Goal: Task Accomplishment & Management: Use online tool/utility

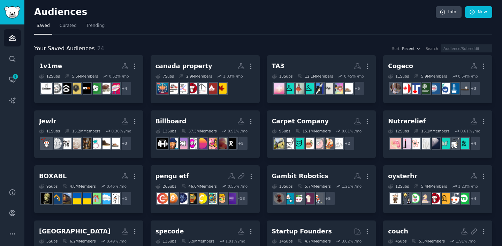
click at [228, 29] on nav "Saved Curated Trending" at bounding box center [263, 27] width 458 height 14
click at [486, 10] on link "New" at bounding box center [478, 12] width 27 height 12
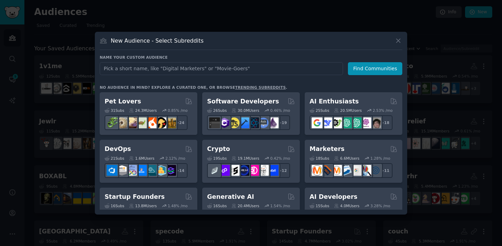
type input "K"
type input "o"
type input "Kombai"
click button "Find Communities" at bounding box center [375, 68] width 54 height 13
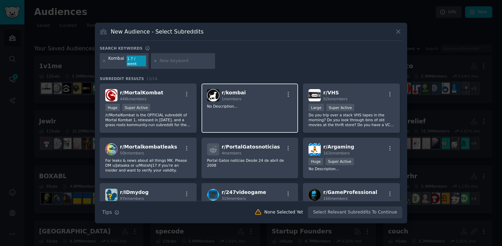
click at [265, 100] on div "r/ kombai 1 members No Description..." at bounding box center [250, 107] width 97 height 49
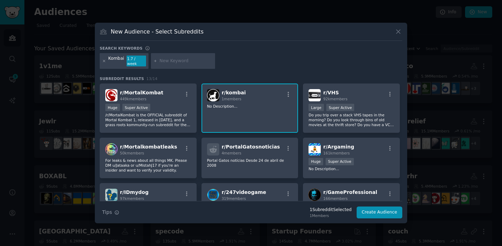
click at [103, 60] on icon at bounding box center [104, 61] width 4 height 4
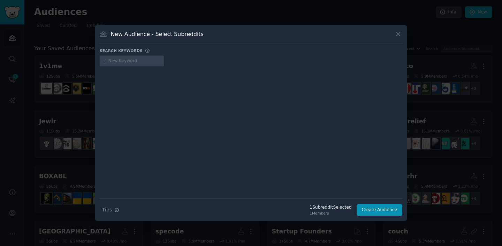
click at [122, 63] on input "text" at bounding box center [134, 61] width 53 height 6
type input "frontend"
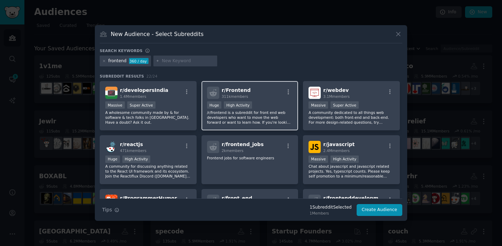
drag, startPoint x: 276, startPoint y: 92, endPoint x: 280, endPoint y: 95, distance: 4.8
click at [276, 92] on div "r/ Frontend 311k members" at bounding box center [250, 93] width 86 height 12
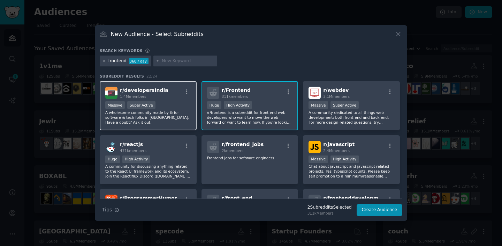
click at [157, 92] on span "r/ developersIndia" at bounding box center [144, 90] width 48 height 6
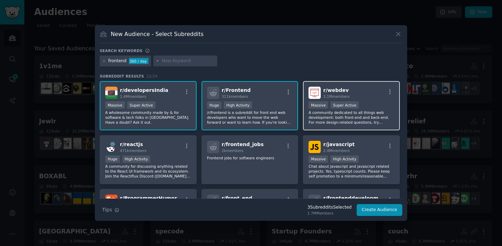
click at [359, 93] on div "r/ webdev 3.1M members" at bounding box center [352, 93] width 86 height 12
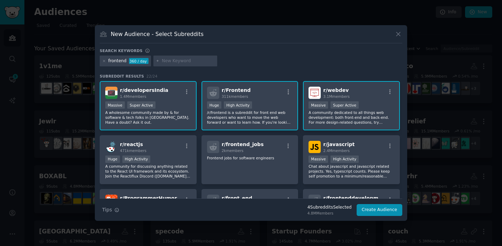
click at [149, 99] on div "r/ developersIndia 1.4M members >= 95th percentile for submissions / day Massiv…" at bounding box center [148, 105] width 97 height 49
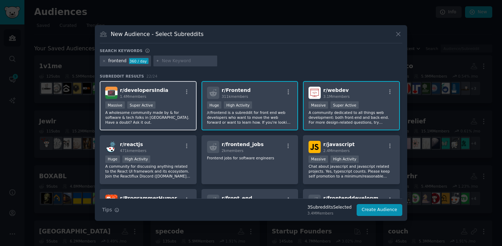
click at [173, 91] on div "r/ developersIndia 1.4M members" at bounding box center [148, 93] width 86 height 12
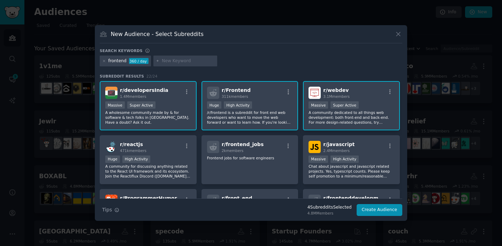
click at [180, 111] on p "A wholesome community made by & for software & tech folks in [GEOGRAPHIC_DATA].…" at bounding box center [148, 117] width 86 height 15
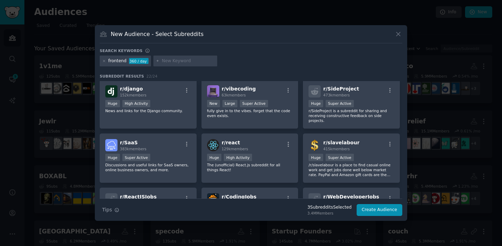
scroll to position [173, 0]
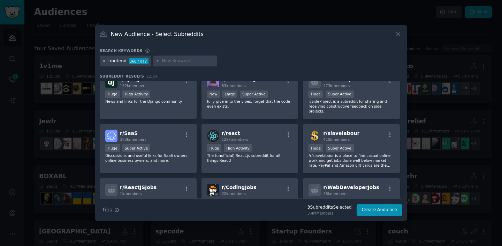
click at [102, 61] on icon at bounding box center [104, 61] width 4 height 4
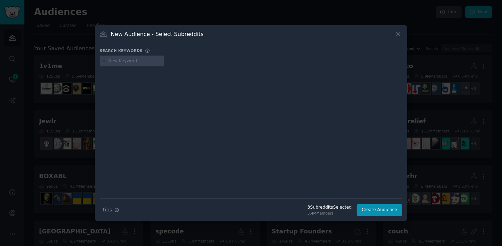
click at [129, 62] on input "text" at bounding box center [134, 61] width 53 height 6
type input "typescript"
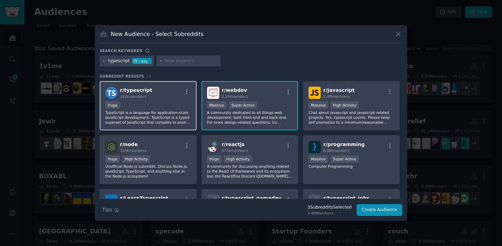
click at [160, 100] on div "r/ typescript 162k members Huge TypeScript is a language for application-scale …" at bounding box center [148, 105] width 97 height 49
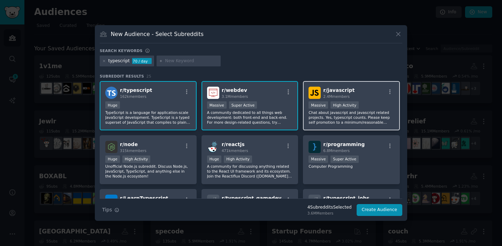
click at [353, 100] on div "r/ javascript 2.4M members Massive High Activity Chat about javascript and java…" at bounding box center [351, 105] width 97 height 49
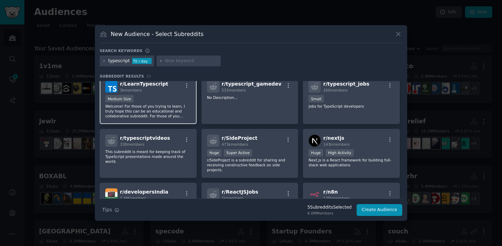
scroll to position [107, 0]
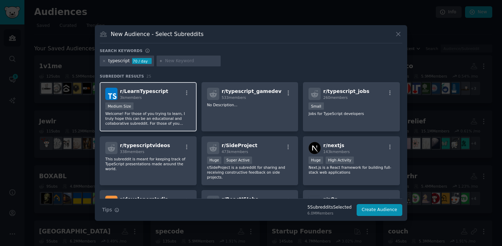
click at [160, 120] on p "Welcome! For those of you trying to learn, I truly hope this can be an educatio…" at bounding box center [148, 118] width 86 height 15
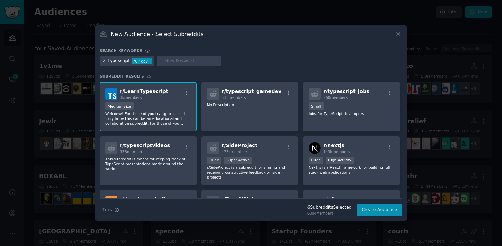
click at [105, 61] on icon at bounding box center [104, 61] width 4 height 4
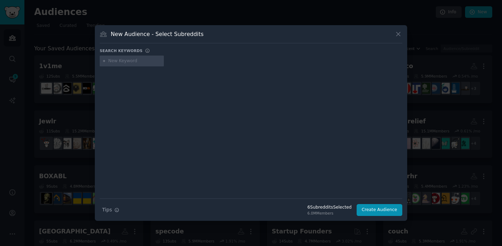
click at [125, 62] on input "text" at bounding box center [134, 61] width 53 height 6
type input "nextjs"
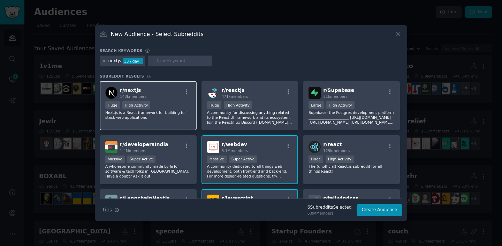
click at [187, 97] on div "r/ nextjs 143k members" at bounding box center [148, 93] width 86 height 12
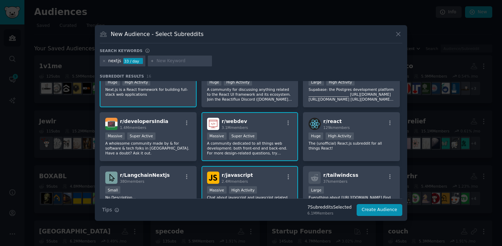
scroll to position [2, 0]
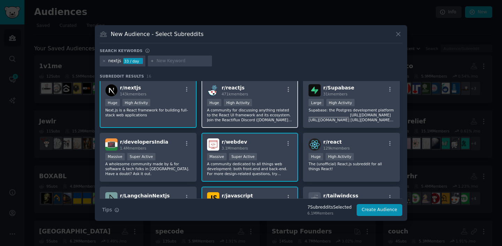
click at [266, 92] on div "r/ reactjs 471k members" at bounding box center [250, 90] width 86 height 12
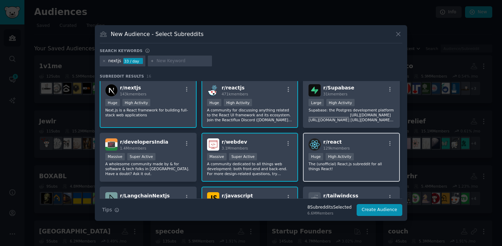
click at [328, 134] on div "r/ react 129k members Huge High Activity The (unofficial) React.js subreddit fo…" at bounding box center [351, 157] width 97 height 49
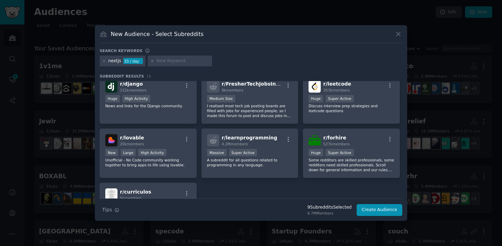
scroll to position [172, 0]
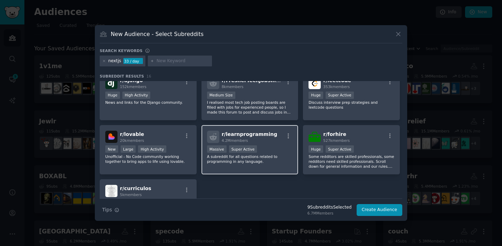
click at [257, 136] on span "r/ learnprogramming" at bounding box center [250, 134] width 56 height 6
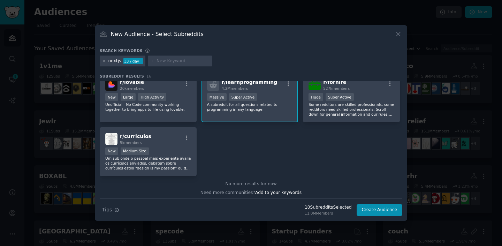
scroll to position [0, 0]
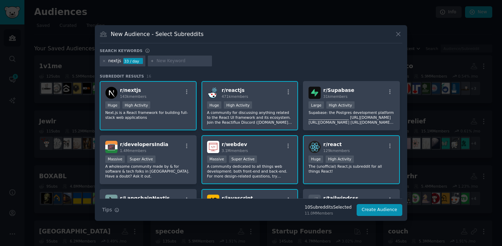
click at [106, 58] on div "nextjs 33 / day" at bounding box center [123, 60] width 46 height 11
click at [105, 60] on icon at bounding box center [104, 61] width 4 height 4
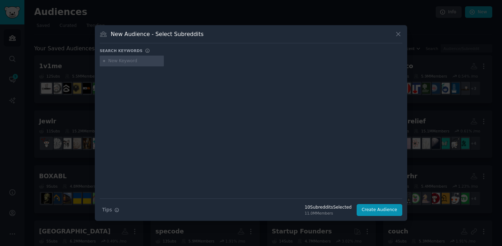
click at [114, 60] on input "text" at bounding box center [134, 61] width 53 height 6
type input "g"
type input "figma"
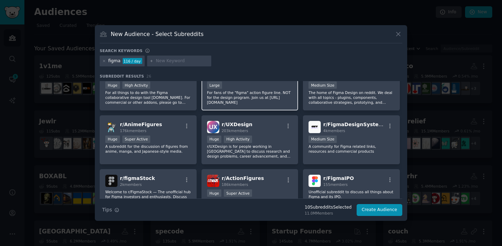
scroll to position [24, 0]
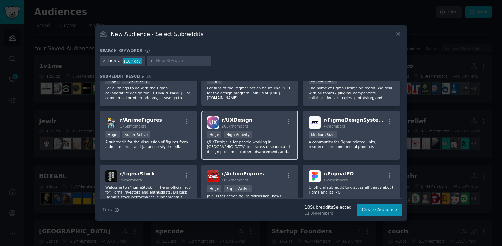
click at [267, 125] on div "r/ UXDesign 203k members" at bounding box center [250, 122] width 86 height 12
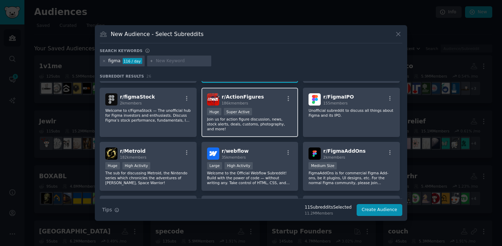
scroll to position [115, 0]
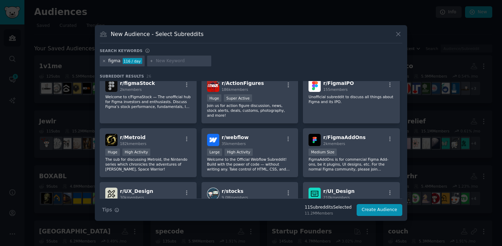
click at [104, 62] on icon at bounding box center [104, 61] width 4 height 4
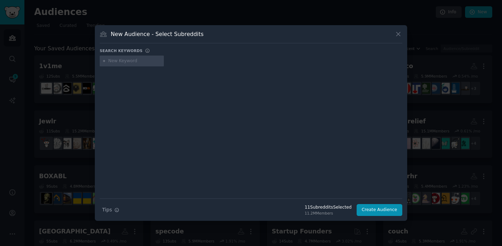
click at [119, 60] on input "text" at bounding box center [134, 61] width 53 height 6
type input "ux"
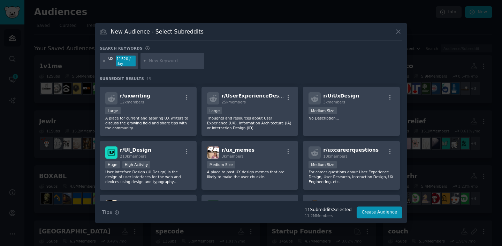
scroll to position [134, 0]
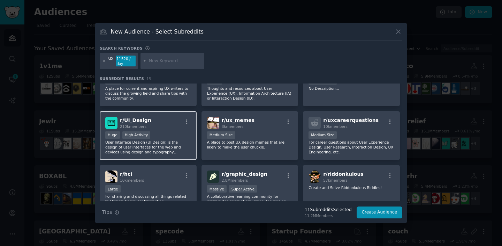
click at [159, 149] on p "User Interface Design (UI Design) is the design of user interfaces for the web …" at bounding box center [148, 147] width 86 height 15
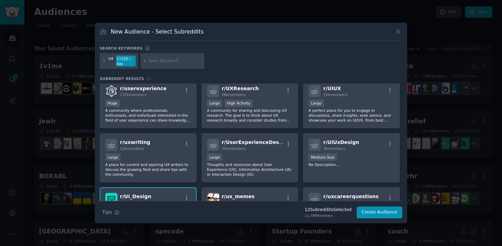
scroll to position [0, 0]
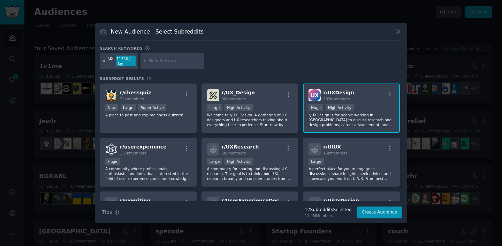
click at [105, 62] on icon at bounding box center [104, 61] width 4 height 4
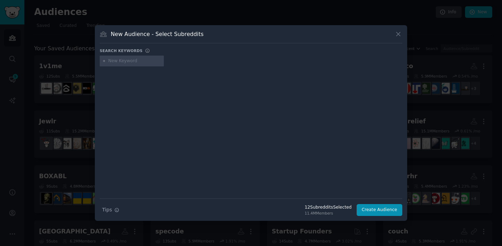
click at [138, 62] on input "text" at bounding box center [134, 61] width 53 height 6
type input "frontend"
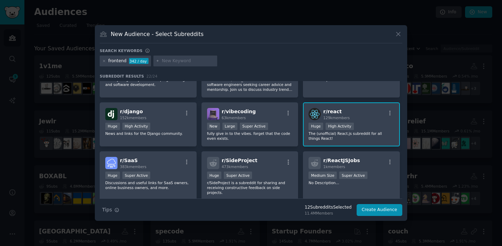
scroll to position [143, 0]
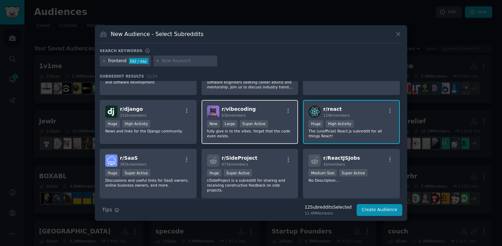
click at [262, 140] on div "r/ vibecoding 63k members New Large Super Active fully give in to the vibes. fo…" at bounding box center [250, 122] width 97 height 44
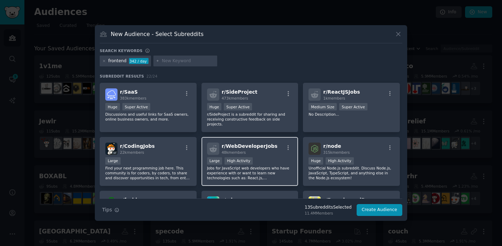
scroll to position [215, 0]
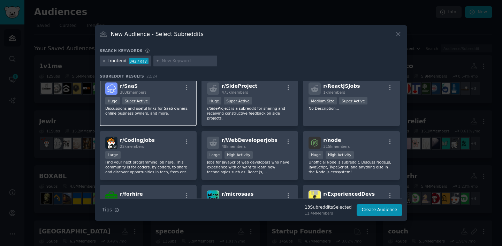
click at [178, 110] on p "Discussions and useful links for SaaS owners, online business owners, and more." at bounding box center [148, 111] width 86 height 10
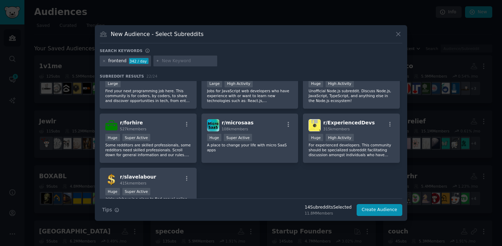
scroll to position [289, 0]
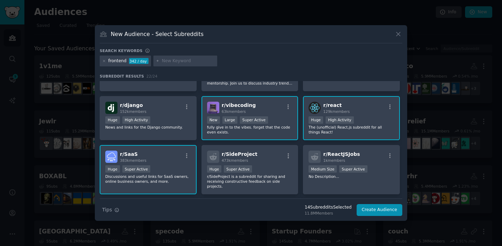
click at [171, 155] on div "r/ SaaS 383k members" at bounding box center [148, 156] width 86 height 12
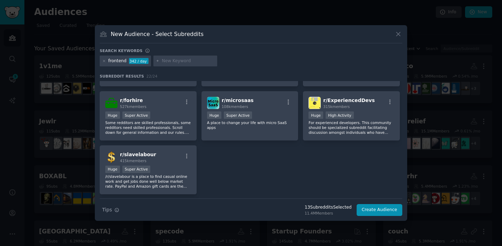
scroll to position [309, 0]
click at [373, 209] on button "Create Audience" at bounding box center [380, 210] width 46 height 12
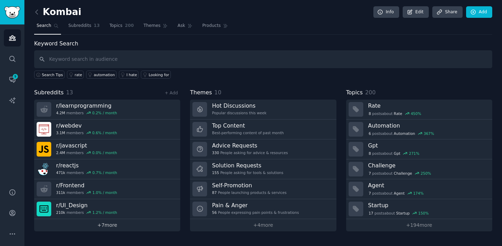
click at [106, 229] on link "+ 7 more" at bounding box center [107, 225] width 146 height 12
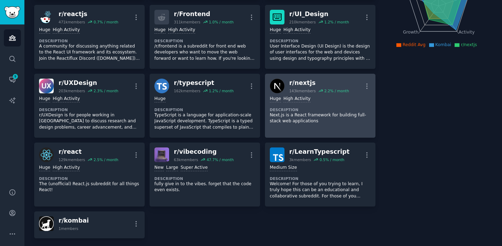
scroll to position [118, 0]
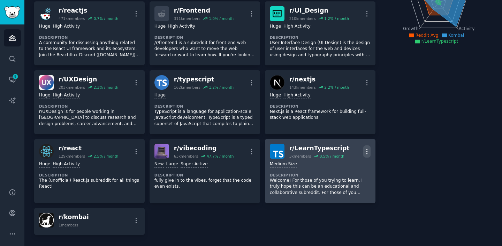
click at [367, 154] on icon "button" at bounding box center [366, 151] width 7 height 7
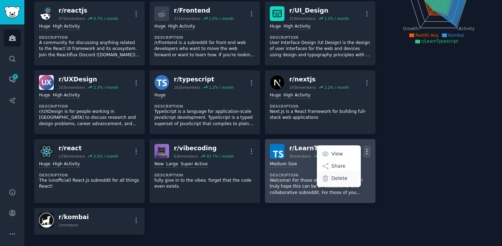
click at [348, 182] on div "Delete" at bounding box center [339, 178] width 42 height 15
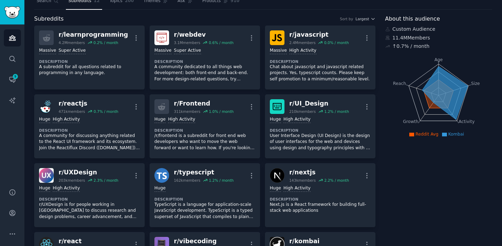
scroll to position [19, 0]
